Goal: Find specific page/section: Find specific page/section

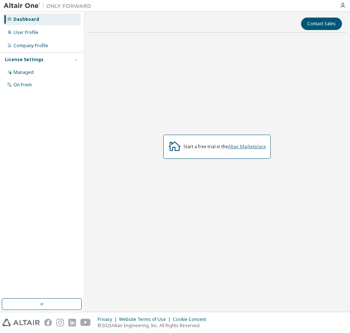
click at [239, 146] on link "Altair Marketplace" at bounding box center [247, 146] width 38 height 6
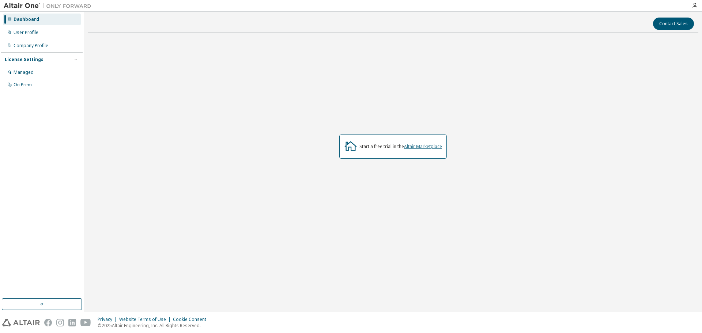
click at [423, 149] on link "Altair Marketplace" at bounding box center [423, 146] width 38 height 6
